Goal: Task Accomplishment & Management: Manage account settings

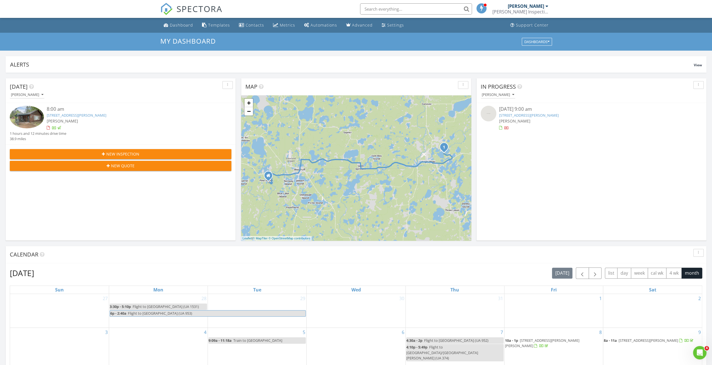
click at [477, 46] on div "My Dashboard Dashboards" at bounding box center [356, 41] width 392 height 9
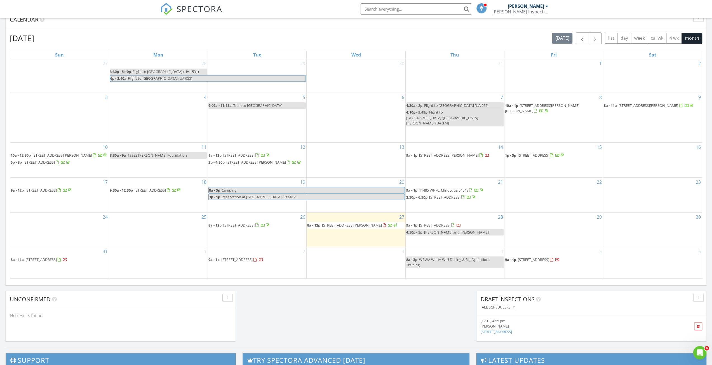
scroll to position [234, 0]
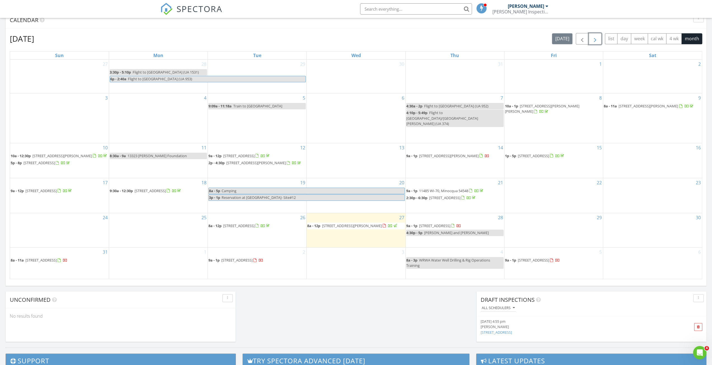
click at [597, 39] on span "button" at bounding box center [595, 39] width 7 height 7
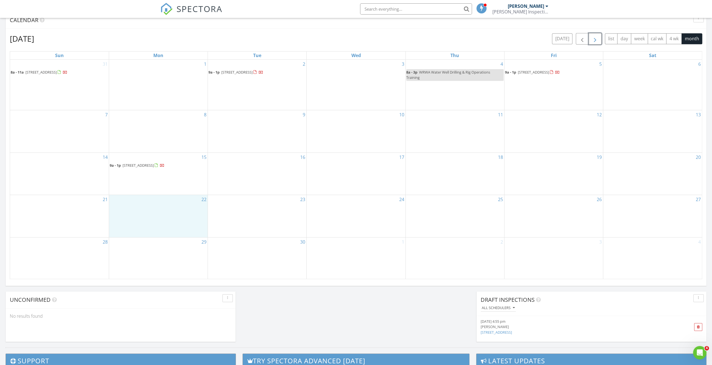
click at [179, 211] on div "22" at bounding box center [158, 216] width 98 height 42
click at [161, 189] on link "Inspection" at bounding box center [157, 188] width 29 height 9
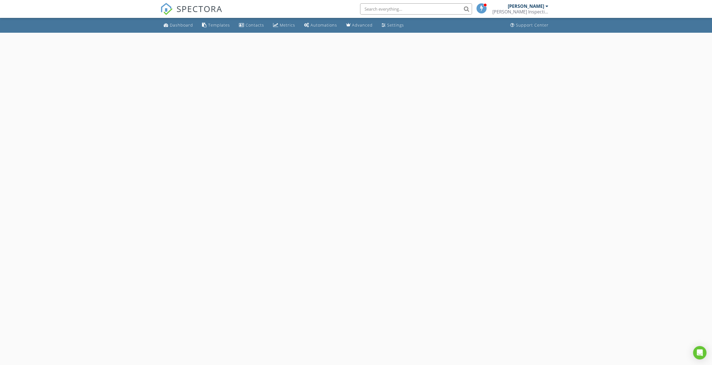
select select "8"
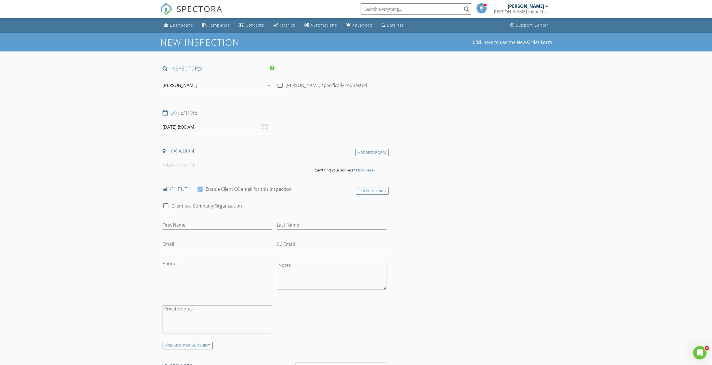
click at [231, 128] on input "09/22/2025 8:00 AM" at bounding box center [218, 127] width 110 height 14
type input "09"
type input "09/22/2025 9:00 AM"
click at [196, 218] on span at bounding box center [195, 220] width 4 height 6
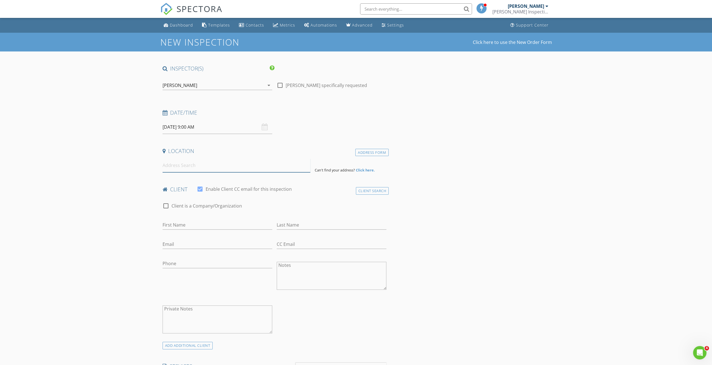
click at [172, 166] on input at bounding box center [237, 166] width 148 height 14
click at [195, 165] on input at bounding box center [237, 166] width 148 height 14
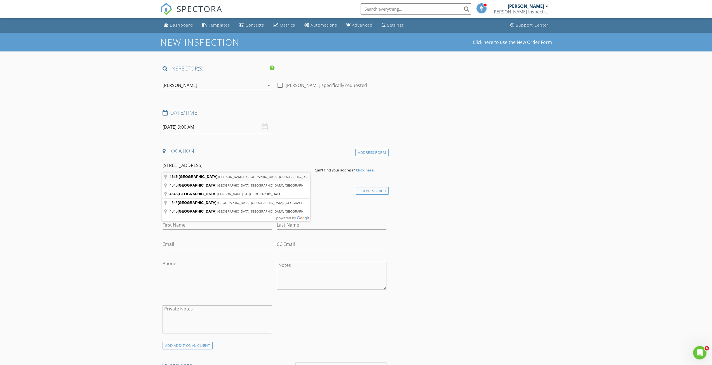
type input "4645 Grosser Lane, Phelps, WI, USA"
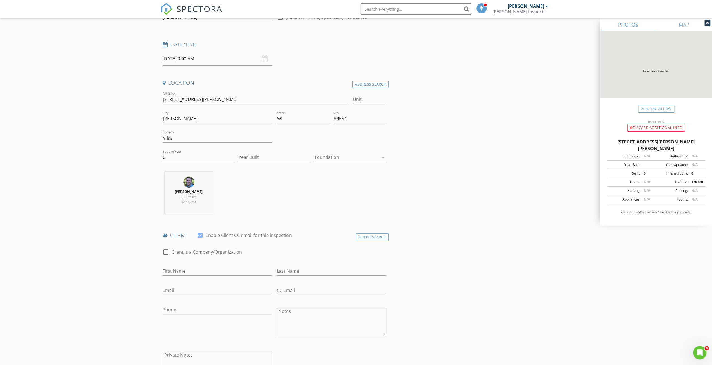
scroll to position [84, 0]
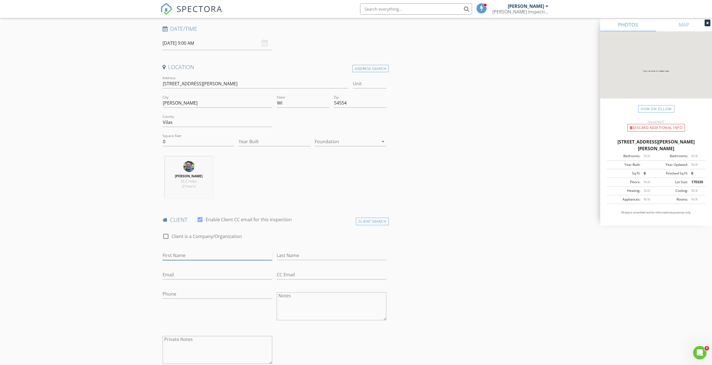
click at [196, 251] on input "First Name" at bounding box center [218, 255] width 110 height 9
type input "Alex"
type input "Bethke"
type input "a.a.bethke@gmail.com"
type input "608-354-5589"
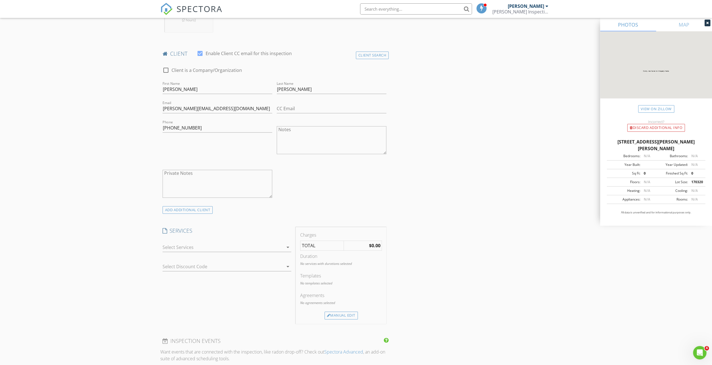
scroll to position [252, 0]
click at [216, 244] on div at bounding box center [223, 245] width 121 height 9
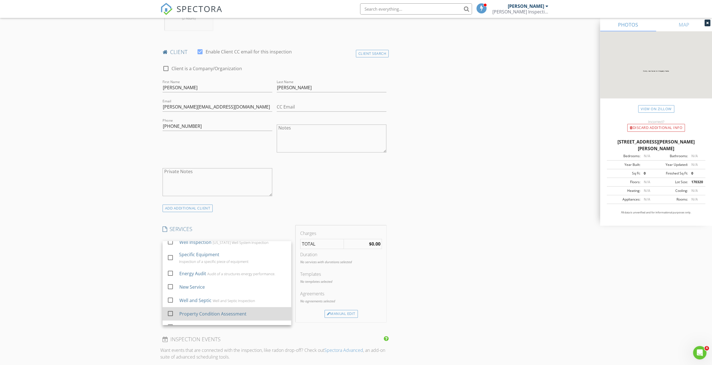
scroll to position [15, 0]
click at [212, 320] on div "Residential Inspection" at bounding box center [202, 318] width 46 height 7
checkbox input "true"
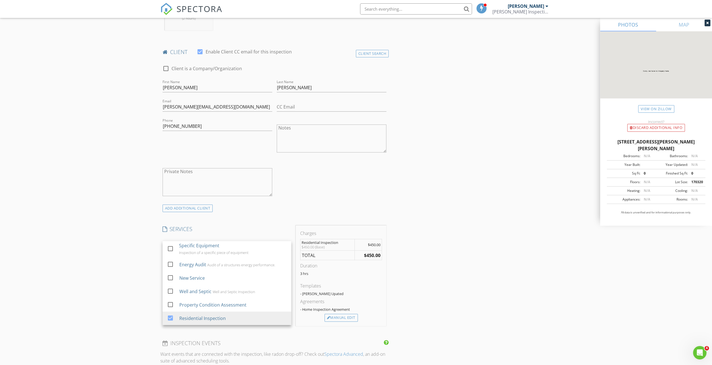
click at [428, 264] on div "INSPECTOR(S) check_box Nathan Brewer PRIMARY Nathan Brewer arrow_drop_down chec…" at bounding box center [356, 295] width 392 height 965
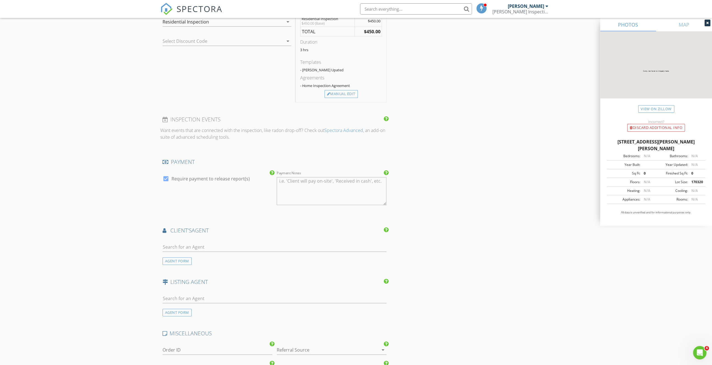
scroll to position [587, 0]
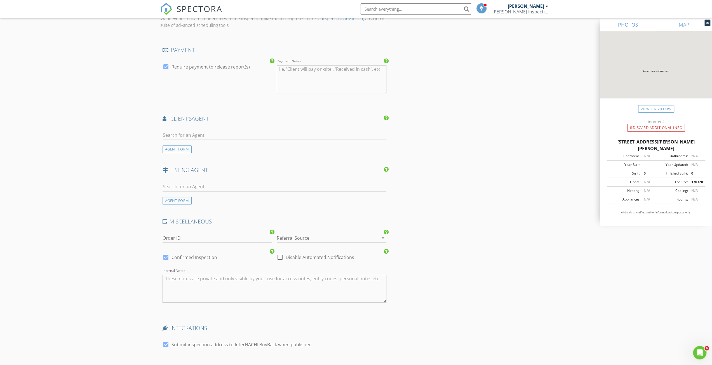
click at [305, 238] on div at bounding box center [324, 238] width 94 height 9
click at [303, 255] on div "Internet Search" at bounding box center [331, 251] width 101 height 13
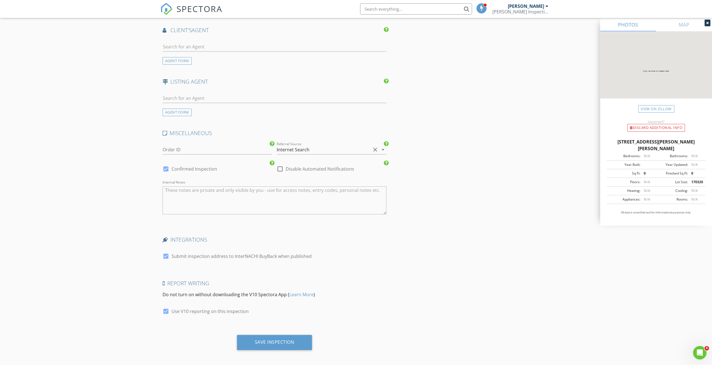
scroll to position [676, 0]
click at [291, 340] on div "Save Inspection" at bounding box center [274, 342] width 39 height 6
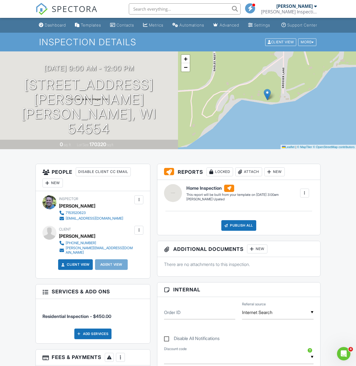
click at [261, 92] on div "+ − Leaflet | © MapTiler © OpenStreetMap contributors" at bounding box center [267, 100] width 178 height 98
click at [38, 24] on link "Dashboard" at bounding box center [53, 25] width 32 height 10
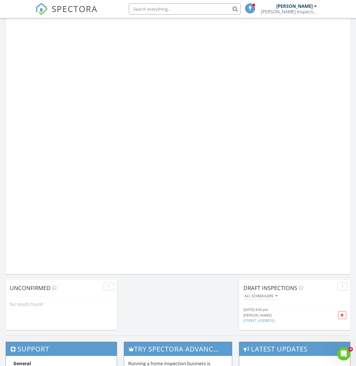
scroll to position [252, 0]
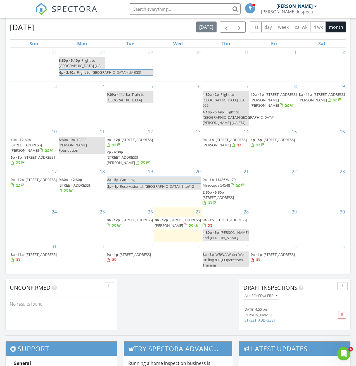
click at [182, 260] on div "3" at bounding box center [178, 255] width 48 height 27
click at [180, 236] on link "Inspection" at bounding box center [177, 233] width 29 height 9
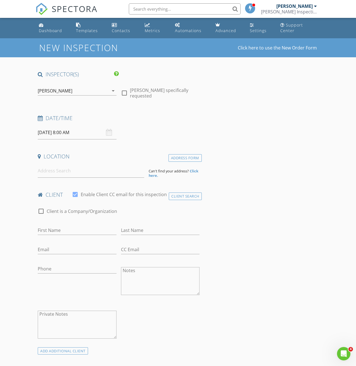
click at [95, 135] on input "[DATE] 8:00 AM" at bounding box center [77, 133] width 79 height 14
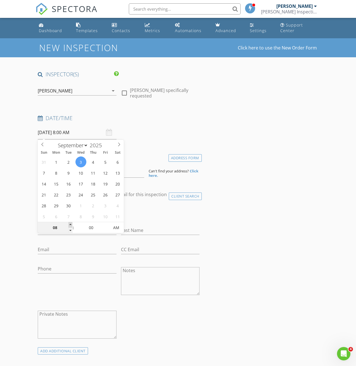
type input "09"
type input "[DATE] 9:00 AM"
click at [69, 225] on span at bounding box center [71, 225] width 4 height 6
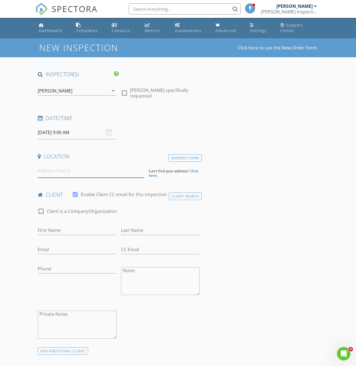
click at [70, 176] on input at bounding box center [91, 171] width 106 height 14
type input "W"
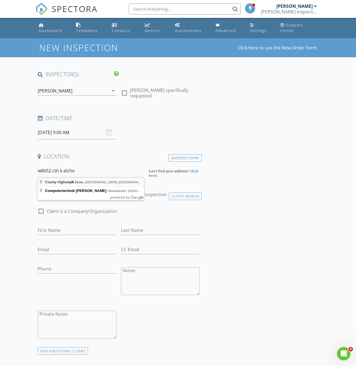
type input "County Highway K, Elcho, WI, USA"
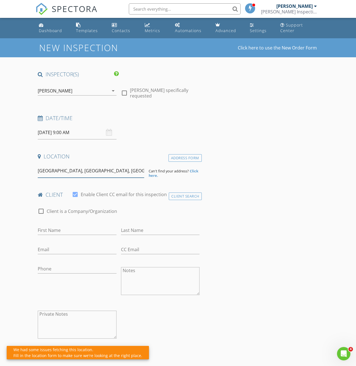
click at [55, 169] on input "County Highway K, Elcho, WI, USA" at bounding box center [91, 171] width 106 height 14
click at [45, 169] on input "County Highway K, Elcho, WI, USA" at bounding box center [91, 171] width 106 height 14
drag, startPoint x: 124, startPoint y: 171, endPoint x: 35, endPoint y: 166, distance: 89.1
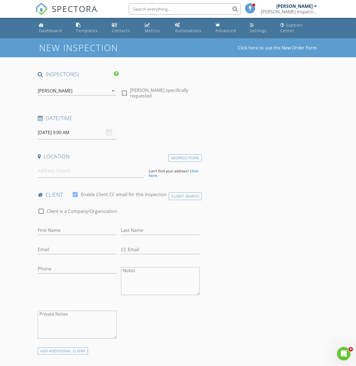
click at [197, 172] on strong "Click here." at bounding box center [174, 174] width 50 height 10
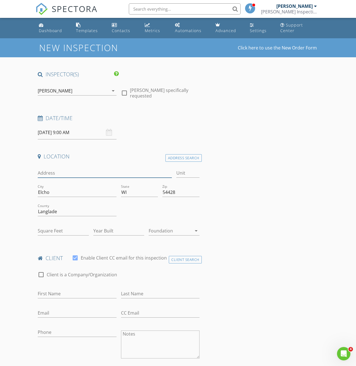
click at [56, 176] on input "Address" at bounding box center [105, 173] width 134 height 9
click at [91, 175] on input "Address" at bounding box center [105, 173] width 134 height 9
type input "W8652"
type input "0"
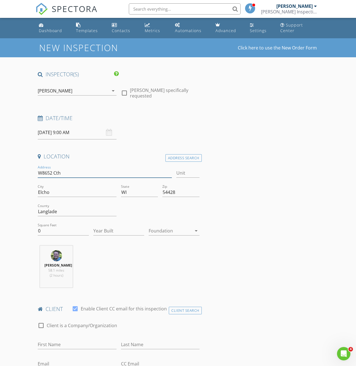
type input "W8652 Cth K"
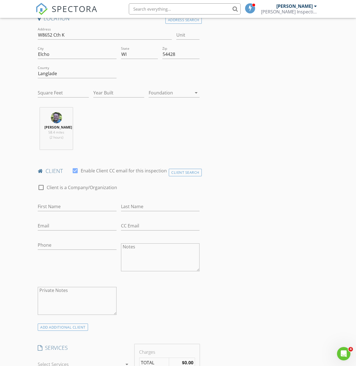
scroll to position [140, 0]
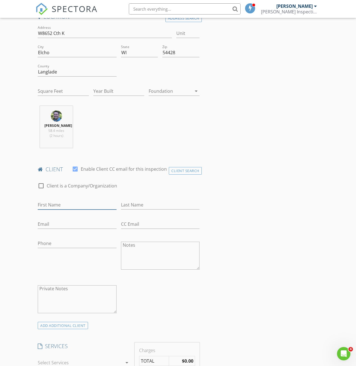
click at [82, 207] on input "First Name" at bounding box center [77, 205] width 79 height 9
type input "Kayla"
type input "Klipstein-Barth"
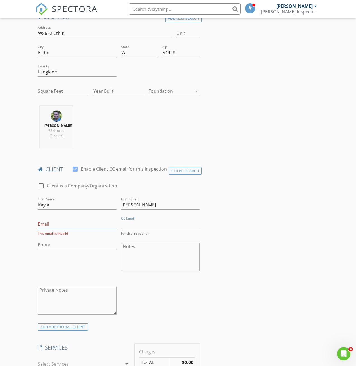
click at [54, 228] on input "Email" at bounding box center [77, 224] width 79 height 9
type input "kklipsteinbarth@gmail.com"
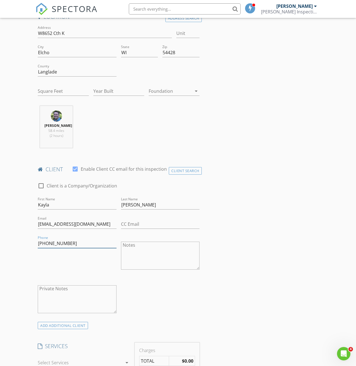
type input "906-285-0742"
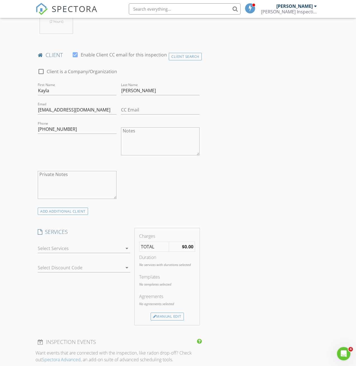
scroll to position [280, 0]
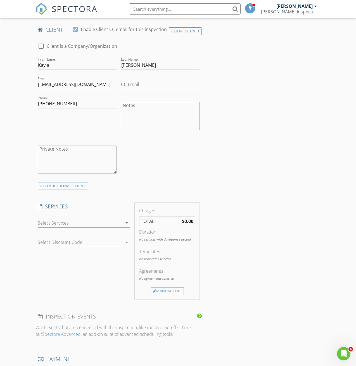
click at [118, 228] on div at bounding box center [80, 223] width 85 height 9
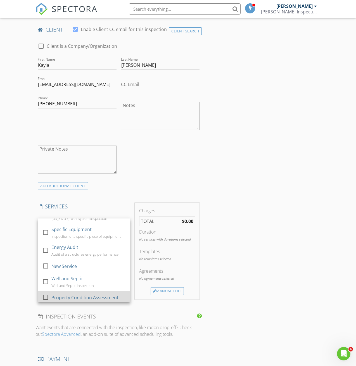
scroll to position [28, 0]
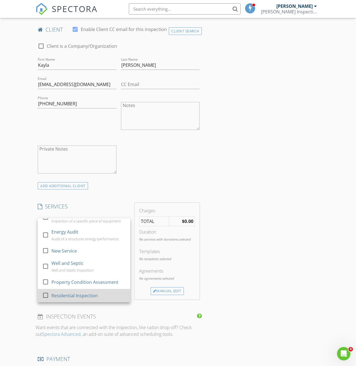
click at [91, 299] on div "Residential Inspection" at bounding box center [74, 296] width 46 height 7
checkbox input "true"
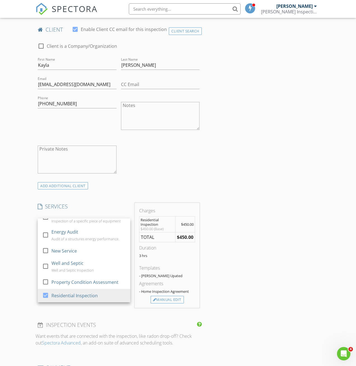
click at [251, 246] on div "INSPECTOR(S) check_box Nathan Brewer PRIMARY Nathan Brewer arrow_drop_down chec…" at bounding box center [178, 275] width 285 height 969
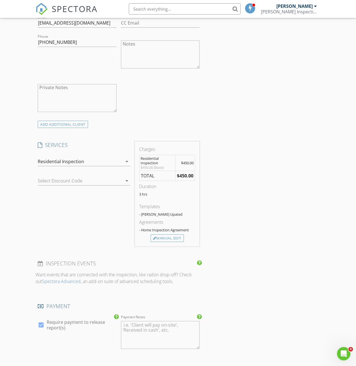
scroll to position [364, 0]
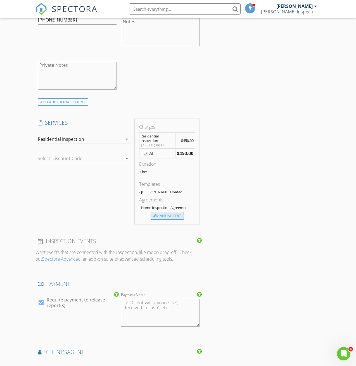
click at [181, 217] on div "Manual Edit" at bounding box center [167, 216] width 33 height 8
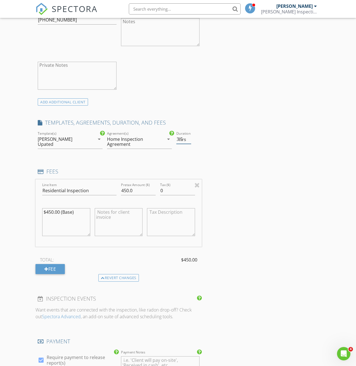
click at [190, 142] on input "3.5" at bounding box center [183, 139] width 15 height 9
click at [190, 142] on input "4" at bounding box center [183, 139] width 15 height 9
click at [190, 142] on input "4.5" at bounding box center [183, 139] width 15 height 9
type input "4"
click at [188, 144] on input "4" at bounding box center [183, 139] width 15 height 9
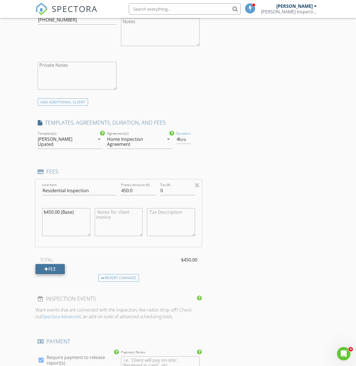
click at [61, 274] on div "Fee" at bounding box center [50, 269] width 29 height 10
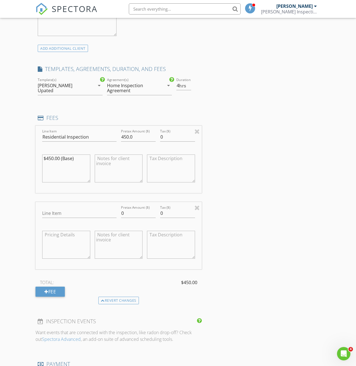
scroll to position [420, 0]
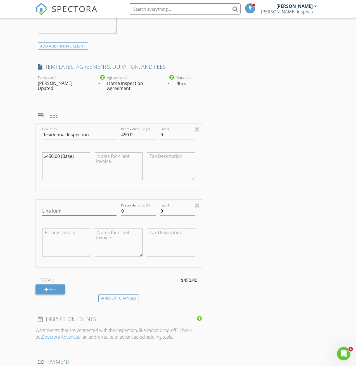
click at [66, 214] on input "Line Item" at bounding box center [79, 211] width 74 height 9
type input "Well Inspection"
click at [133, 214] on input "0" at bounding box center [138, 211] width 35 height 9
type input "250"
drag, startPoint x: 79, startPoint y: 160, endPoint x: 43, endPoint y: 162, distance: 36.1
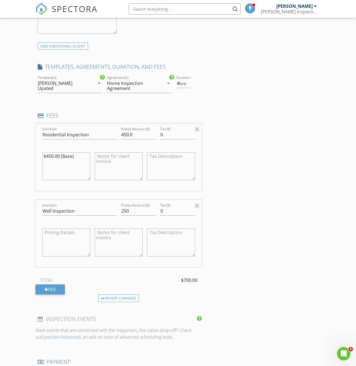
click at [43, 162] on textarea "$450.00 (Base)" at bounding box center [66, 166] width 48 height 28
click at [62, 241] on textarea at bounding box center [66, 243] width 48 height 28
paste textarea "$450.00 (Base)"
click at [48, 236] on textarea "$450.00 (Base)" at bounding box center [66, 243] width 48 height 28
type textarea "$250.00 (Base)"
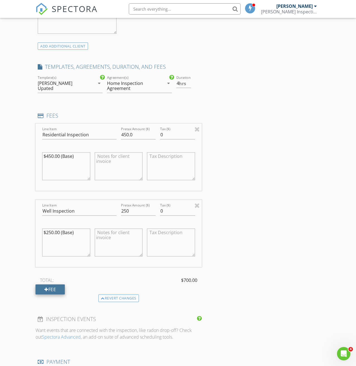
click at [49, 293] on div "Fee" at bounding box center [50, 290] width 29 height 10
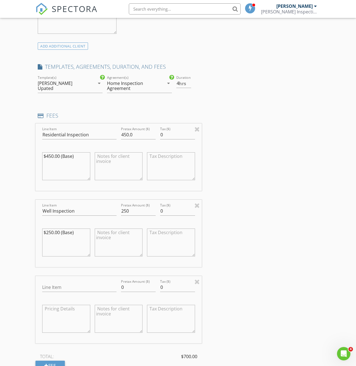
click at [52, 287] on div "Line Item" at bounding box center [79, 289] width 74 height 18
click at [54, 290] on input "Line Item" at bounding box center [79, 287] width 74 height 9
type input "Septic System Inspection"
click at [129, 292] on input "0" at bounding box center [138, 287] width 35 height 9
type input "250"
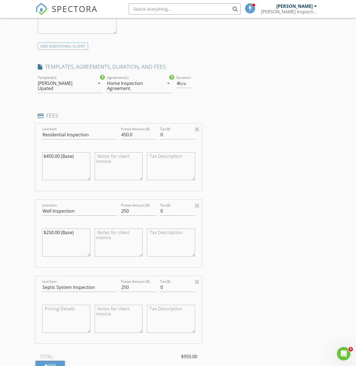
click at [261, 268] on div "INSPECTOR(S) check_box Nathan Brewer PRIMARY Nathan Brewer arrow_drop_down chec…" at bounding box center [178, 240] width 285 height 1179
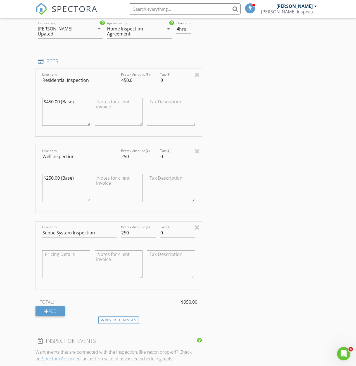
scroll to position [475, 0]
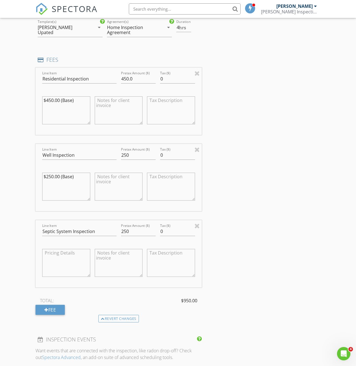
click at [61, 268] on textarea at bounding box center [66, 263] width 48 height 28
paste textarea "$450.00 (Base)"
click at [48, 256] on textarea "$450.00 (Base)" at bounding box center [66, 263] width 48 height 28
type textarea "$250.00 (Base)"
click at [257, 205] on div "INSPECTOR(S) check_box Nathan Brewer PRIMARY Nathan Brewer arrow_drop_down chec…" at bounding box center [178, 184] width 285 height 1179
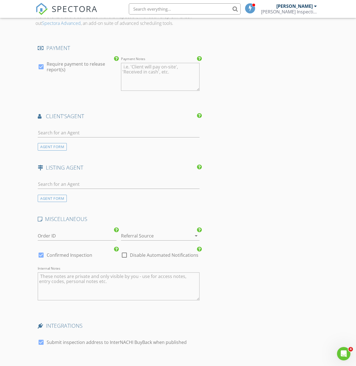
scroll to position [811, 0]
click at [183, 237] on div at bounding box center [152, 234] width 63 height 9
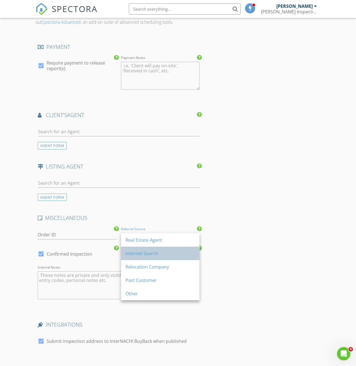
click at [176, 256] on div "Internet Search" at bounding box center [161, 253] width 70 height 7
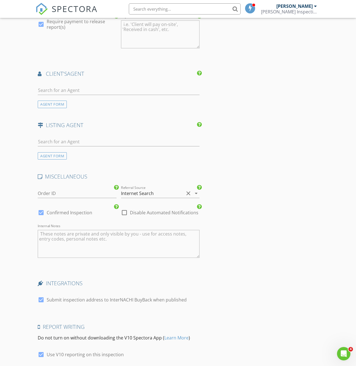
scroll to position [900, 0]
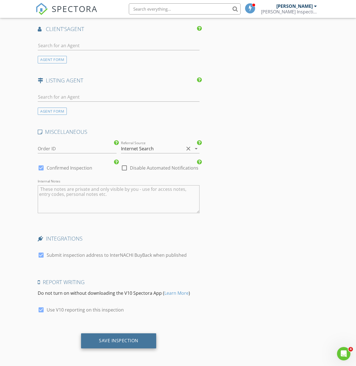
click at [137, 337] on div "Save Inspection" at bounding box center [118, 341] width 75 height 15
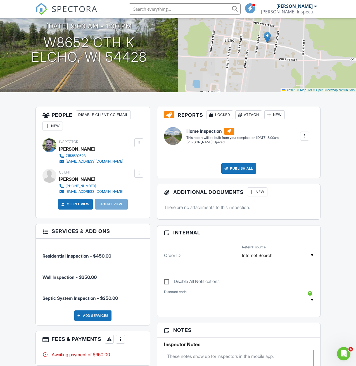
scroll to position [84, 0]
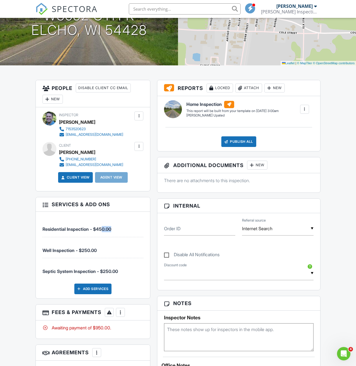
drag, startPoint x: 100, startPoint y: 235, endPoint x: 113, endPoint y: 235, distance: 13.1
click at [111, 232] on span "Residential Inspection - $450.00" at bounding box center [77, 230] width 69 height 6
click at [140, 209] on h3 "Services & Add ons" at bounding box center [93, 204] width 114 height 15
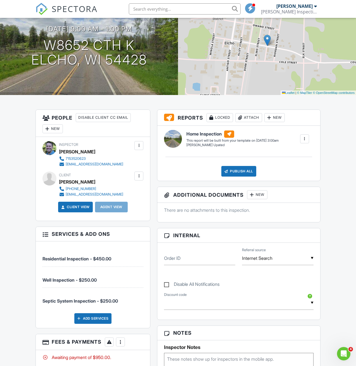
scroll to position [0, 0]
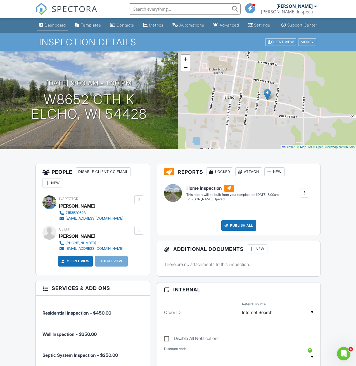
click at [53, 27] on div "Dashboard" at bounding box center [55, 25] width 21 height 5
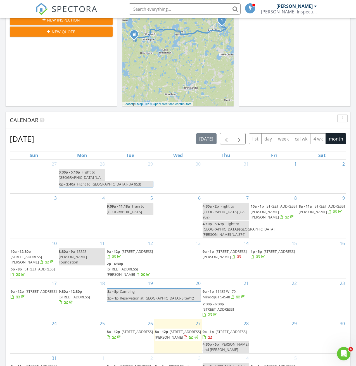
scroll to position [252, 0]
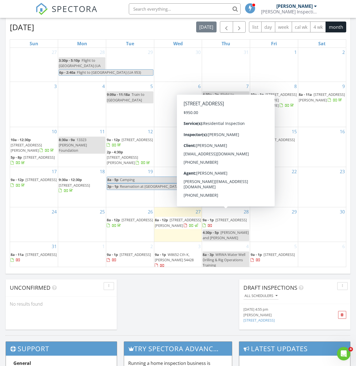
click at [226, 222] on span "[STREET_ADDRESS]" at bounding box center [231, 220] width 31 height 5
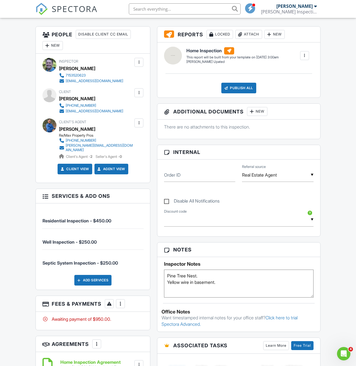
scroll to position [140, 0]
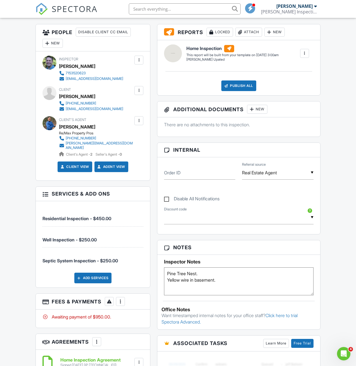
click at [123, 306] on div "More" at bounding box center [120, 301] width 9 height 9
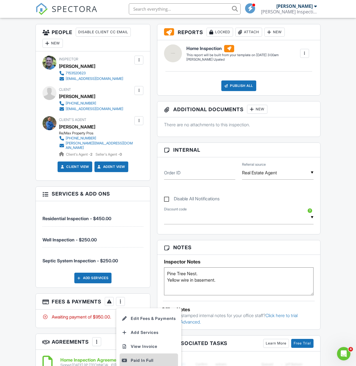
click at [142, 359] on div "Paid In Full" at bounding box center [149, 360] width 54 height 7
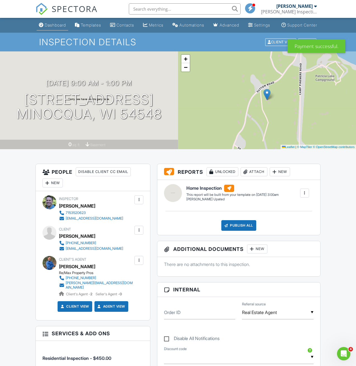
click at [52, 28] on link "Dashboard" at bounding box center [53, 25] width 32 height 10
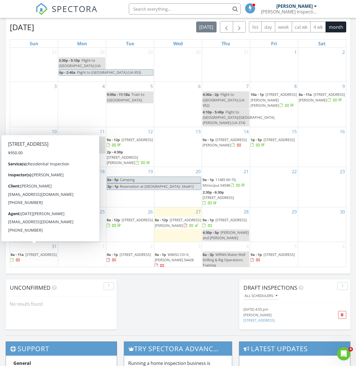
click at [30, 253] on span "3134 Cth H, Lac du Flambeau 54538" at bounding box center [40, 254] width 31 height 5
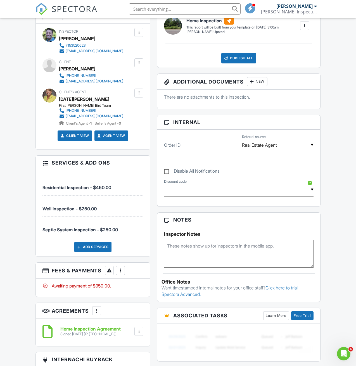
scroll to position [168, 0]
click at [120, 273] on div at bounding box center [121, 271] width 6 height 6
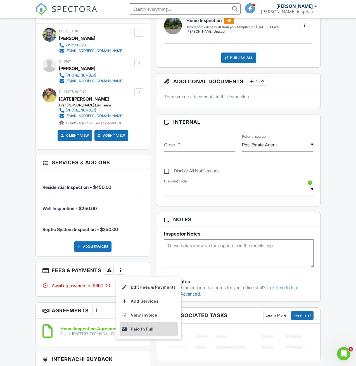
click at [154, 333] on div "Paid In Full" at bounding box center [149, 329] width 54 height 7
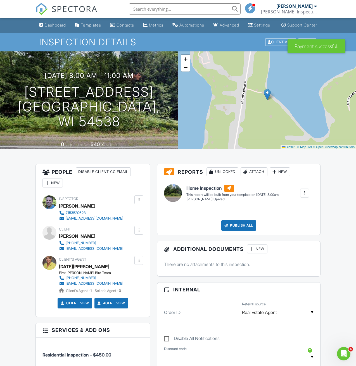
drag, startPoint x: 149, startPoint y: 200, endPoint x: 150, endPoint y: 74, distance: 125.6
click at [46, 22] on link "Dashboard" at bounding box center [53, 25] width 32 height 10
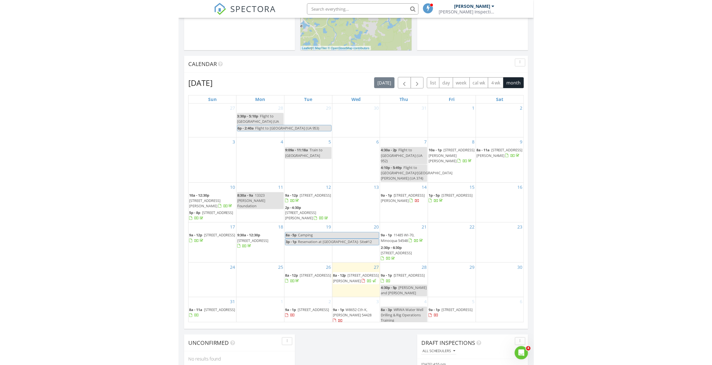
scroll to position [517, 720]
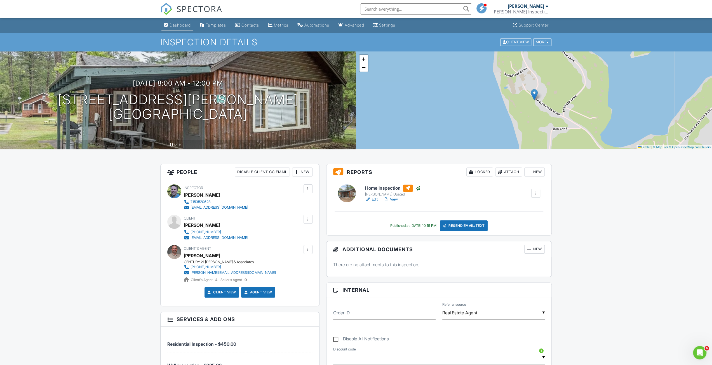
click at [184, 30] on li "Dashboard" at bounding box center [177, 25] width 34 height 15
click at [184, 27] on div "Dashboard" at bounding box center [179, 25] width 21 height 5
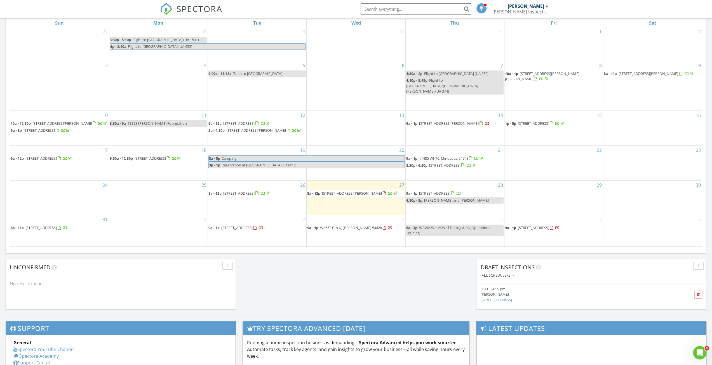
scroll to position [252, 0]
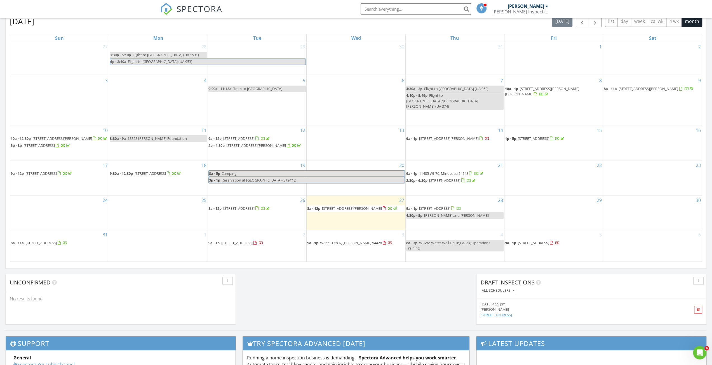
click at [301, 297] on div "[DATE] [PERSON_NAME] 8:00 am [STREET_ADDRESS][PERSON_NAME] [PERSON_NAME] 1 hour…" at bounding box center [356, 75] width 712 height 509
